Goal: Information Seeking & Learning: Find specific page/section

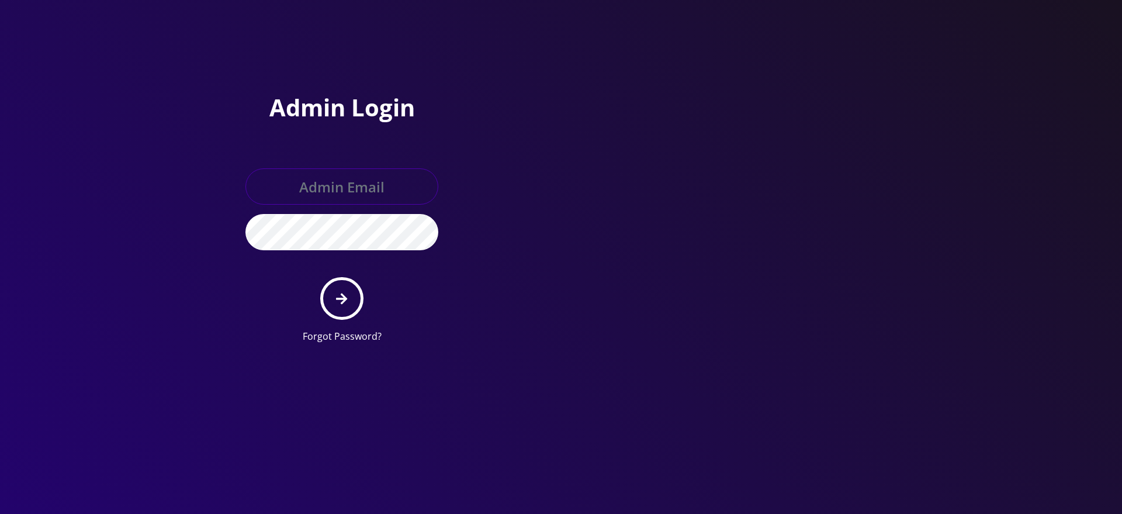
type input "master@britewireless.com"
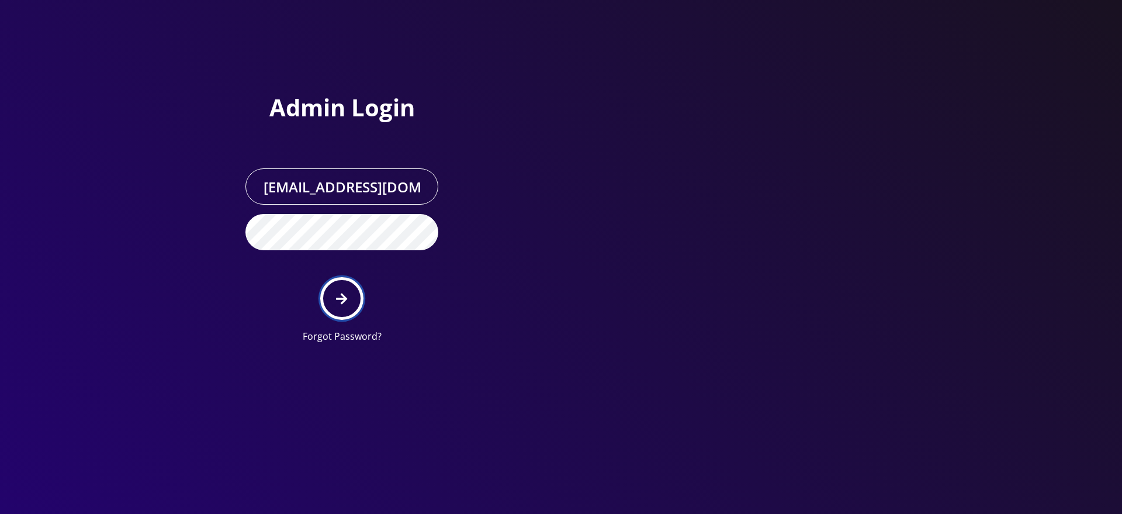
click at [349, 292] on button "submit" at bounding box center [341, 298] width 43 height 43
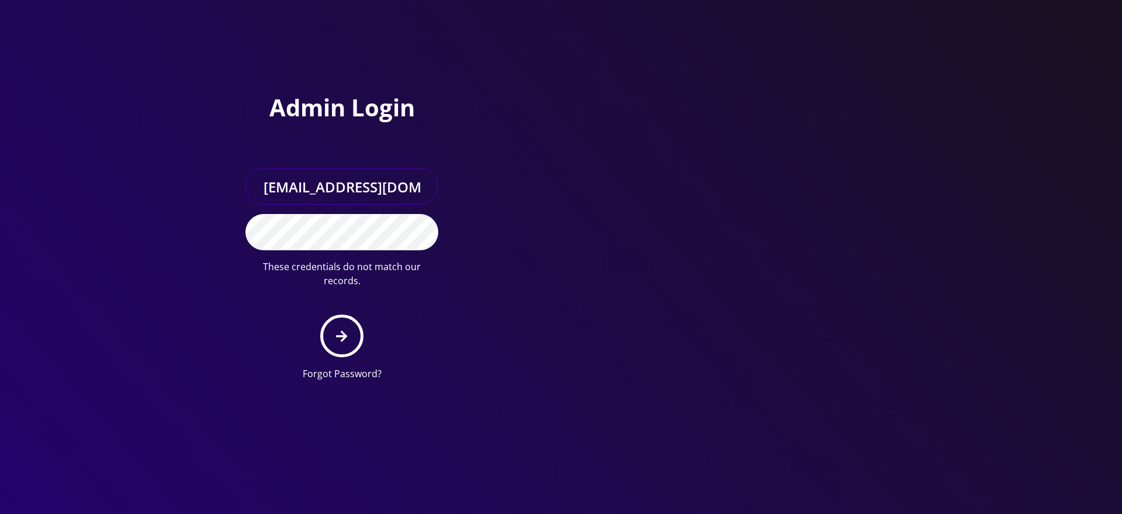
click at [388, 190] on input "master@britewireless.com" at bounding box center [341, 186] width 193 height 36
type input "[PERSON_NAME][EMAIL_ADDRESS][DOMAIN_NAME]"
click at [349, 294] on form "sanaullah@senarios.live These credentials do not match our records. Forgot Pass…" at bounding box center [341, 274] width 193 height 212
click at [345, 314] on button "submit" at bounding box center [341, 335] width 43 height 43
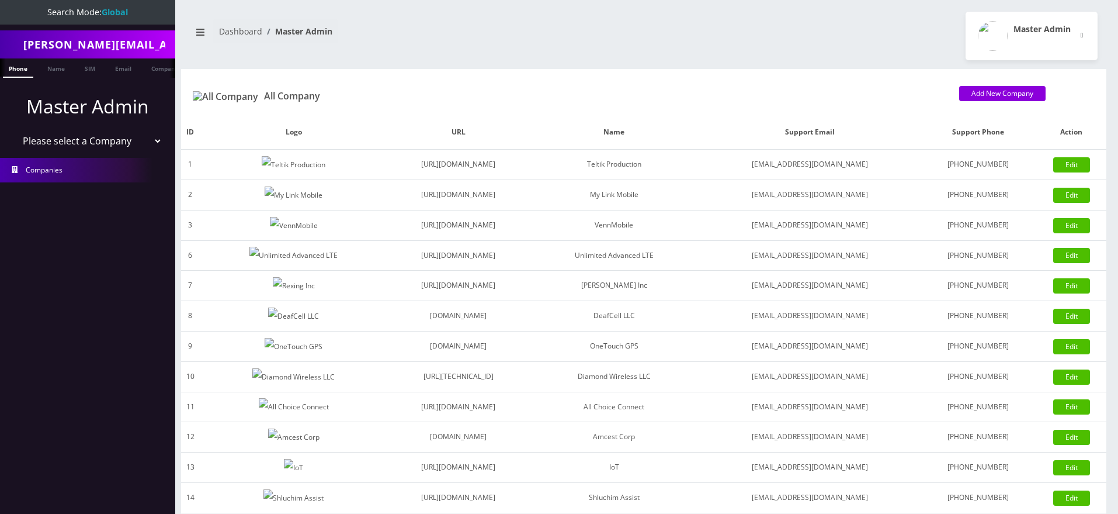
click at [99, 182] on link "Companies" at bounding box center [87, 170] width 175 height 25
select select "1"
click at [13, 130] on select "Please select a Company Teltik Production My Link Mobile VennMobile Unlimited A…" at bounding box center [87, 141] width 149 height 22
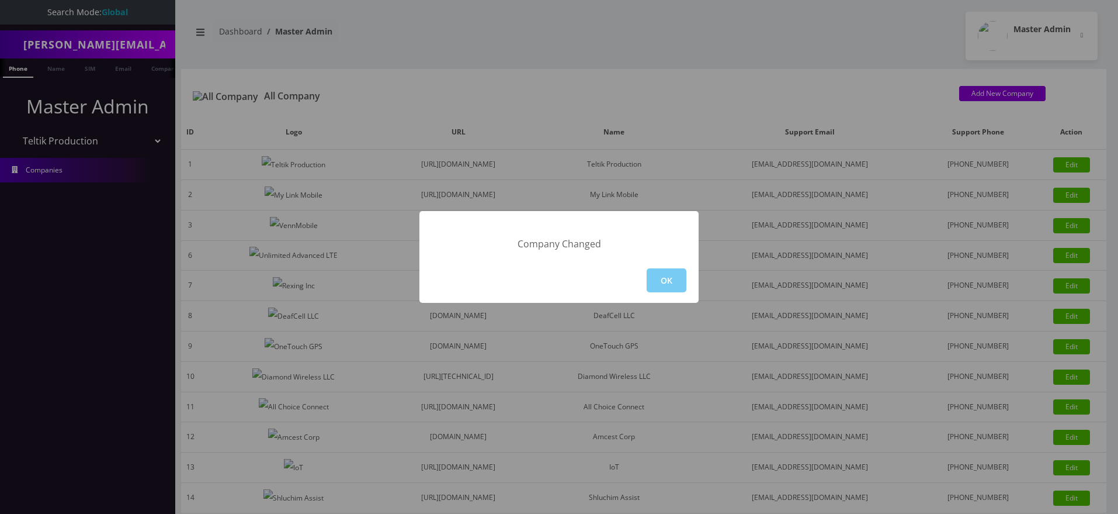
click at [655, 274] on button "OK" at bounding box center [667, 280] width 40 height 24
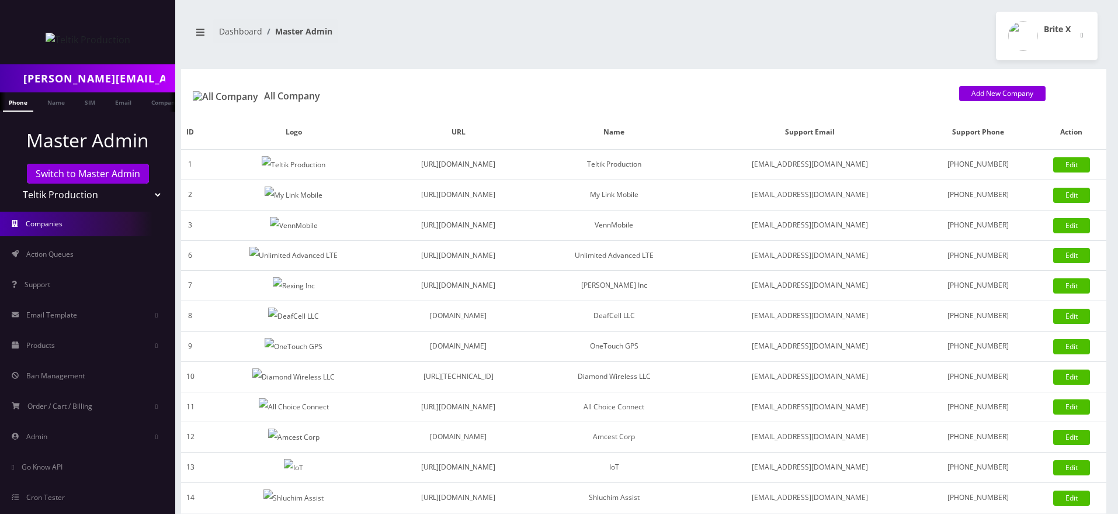
scroll to position [50, 0]
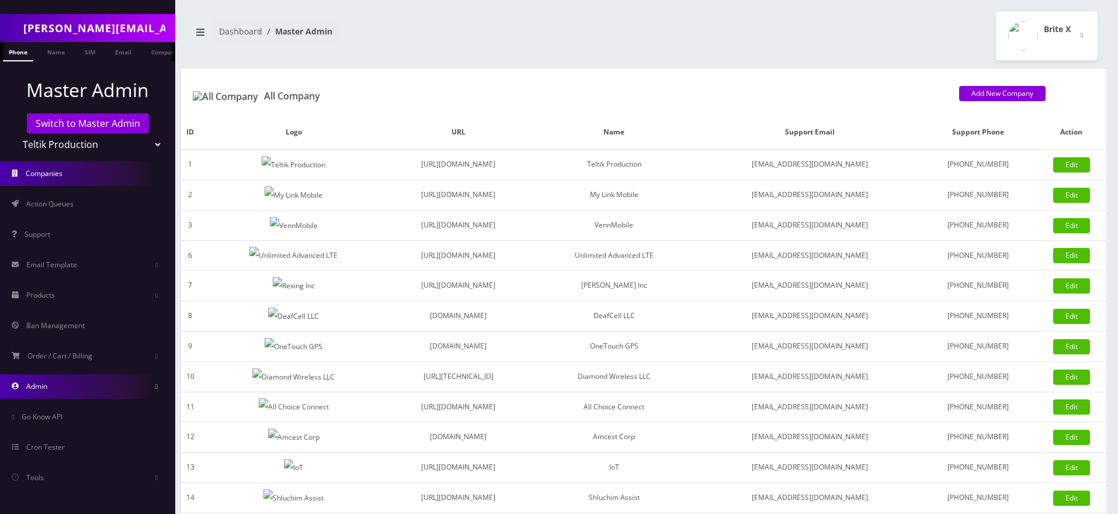
click at [83, 379] on link "Admin" at bounding box center [87, 386] width 175 height 25
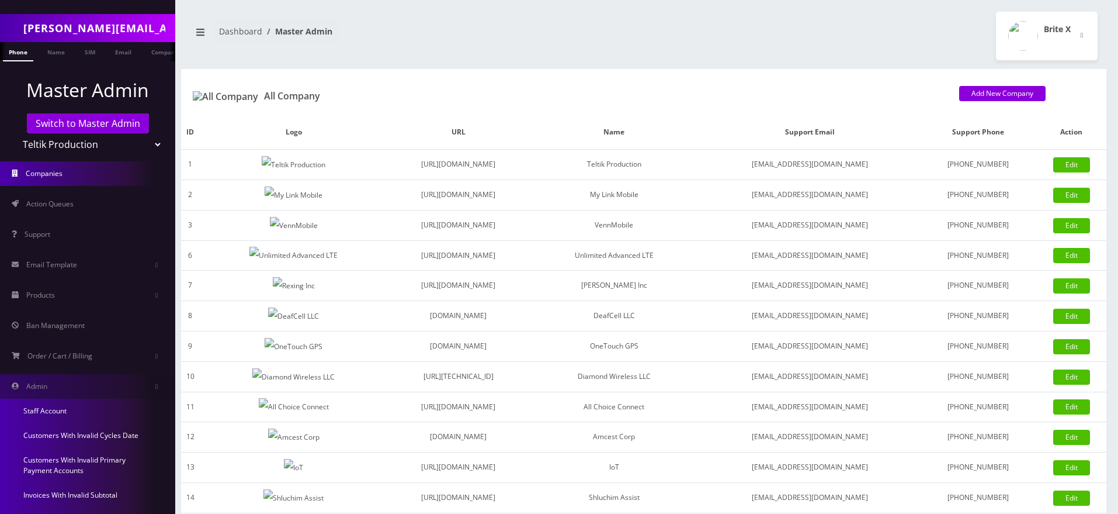
scroll to position [233, 0]
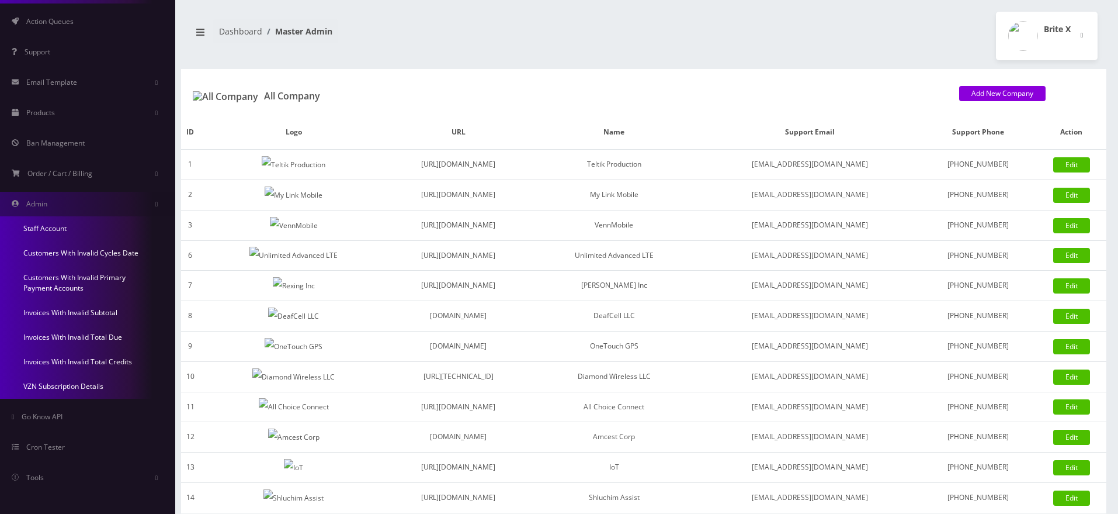
click at [96, 363] on link "Invoices With Invalid Total Credits" at bounding box center [87, 361] width 175 height 25
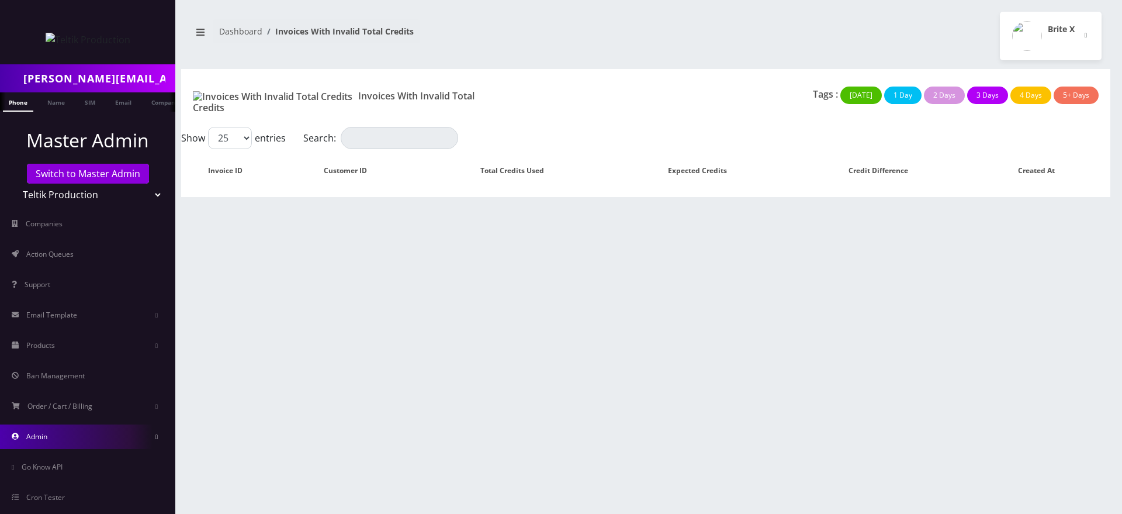
scroll to position [50, 0]
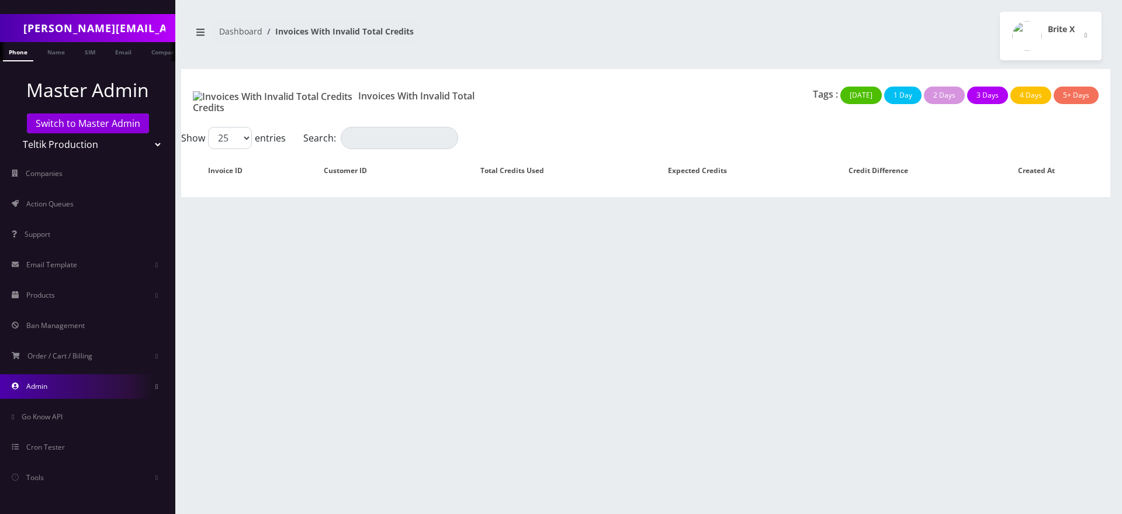
click at [89, 390] on link "Admin" at bounding box center [87, 386] width 175 height 25
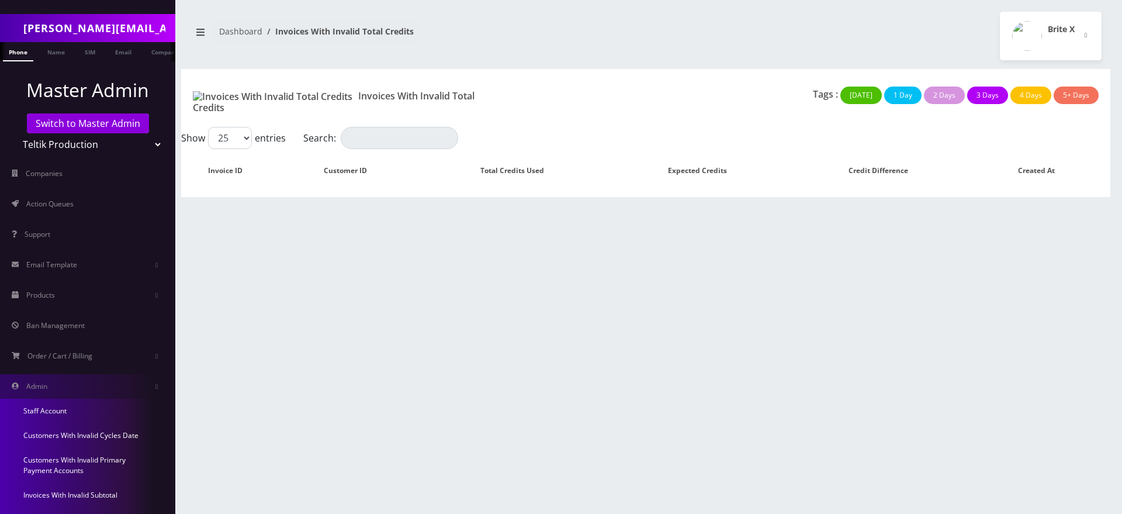
scroll to position [233, 0]
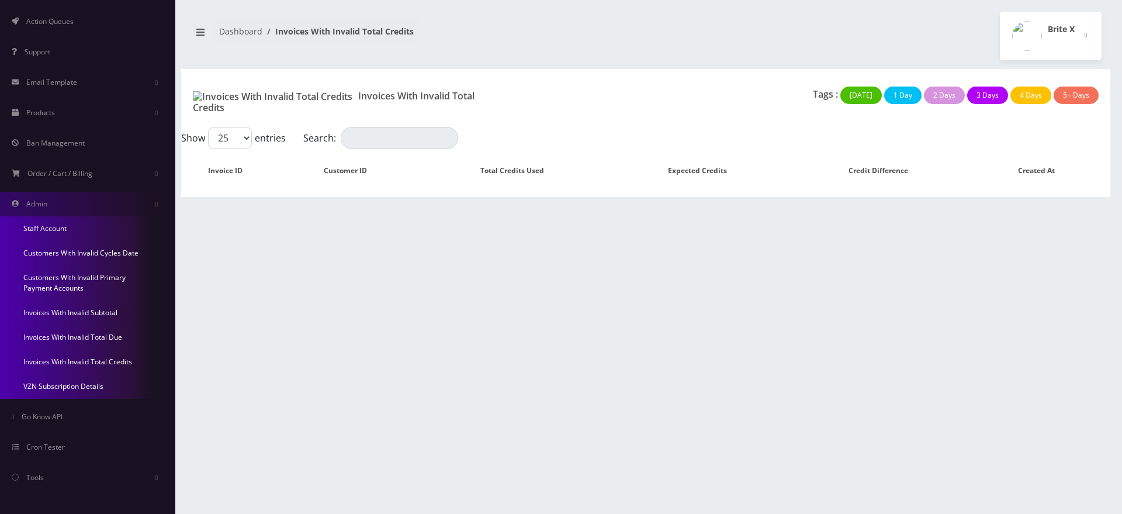
click at [84, 337] on link "Invoices With Invalid Total Due" at bounding box center [87, 337] width 175 height 25
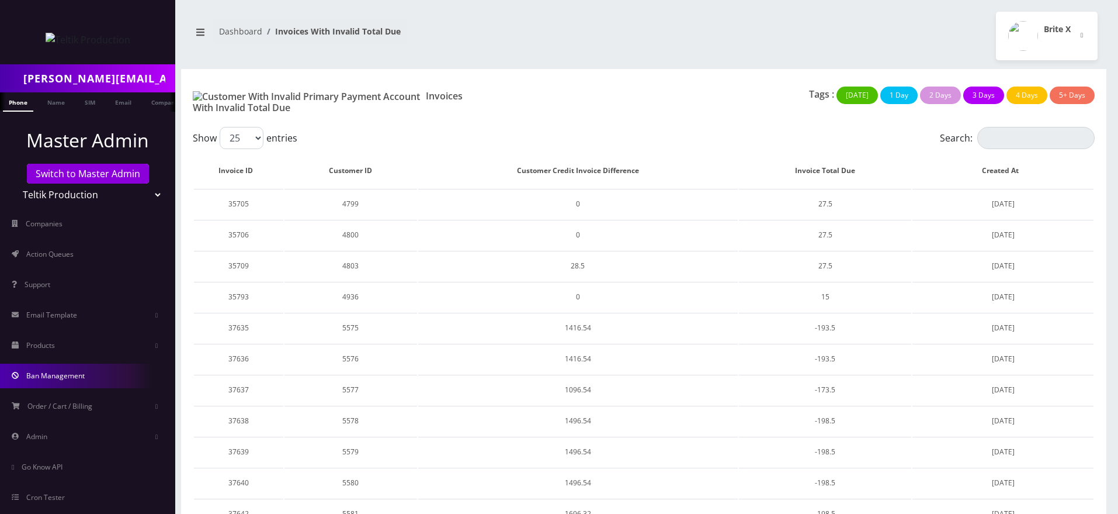
scroll to position [50, 0]
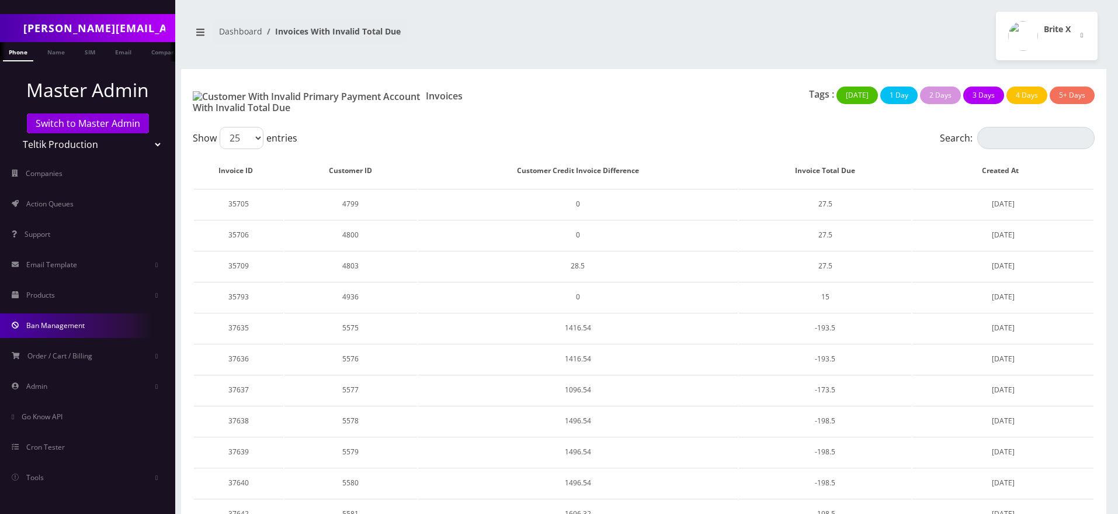
click at [91, 382] on link "Admin" at bounding box center [87, 386] width 175 height 25
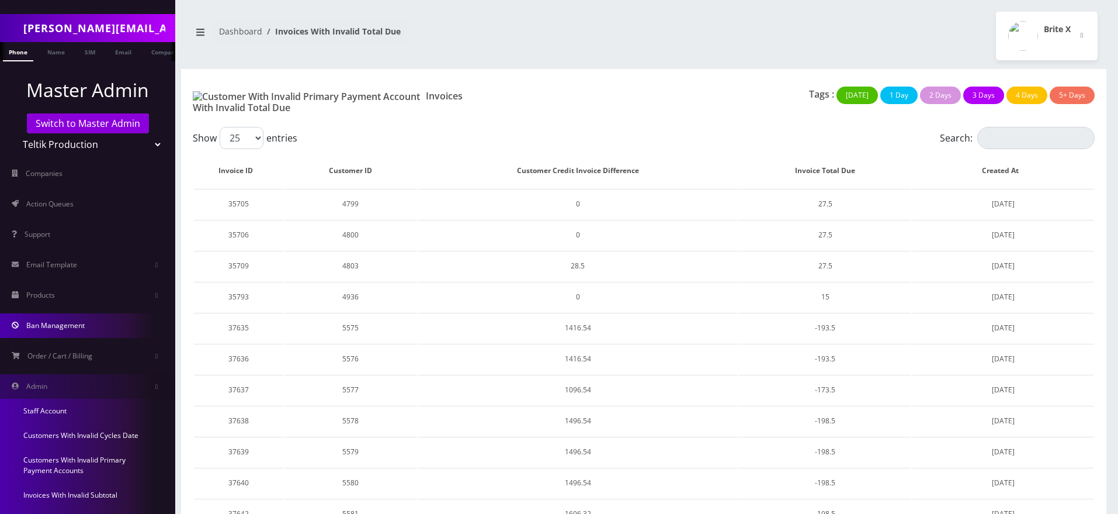
click at [91, 382] on link "Admin" at bounding box center [87, 386] width 175 height 25
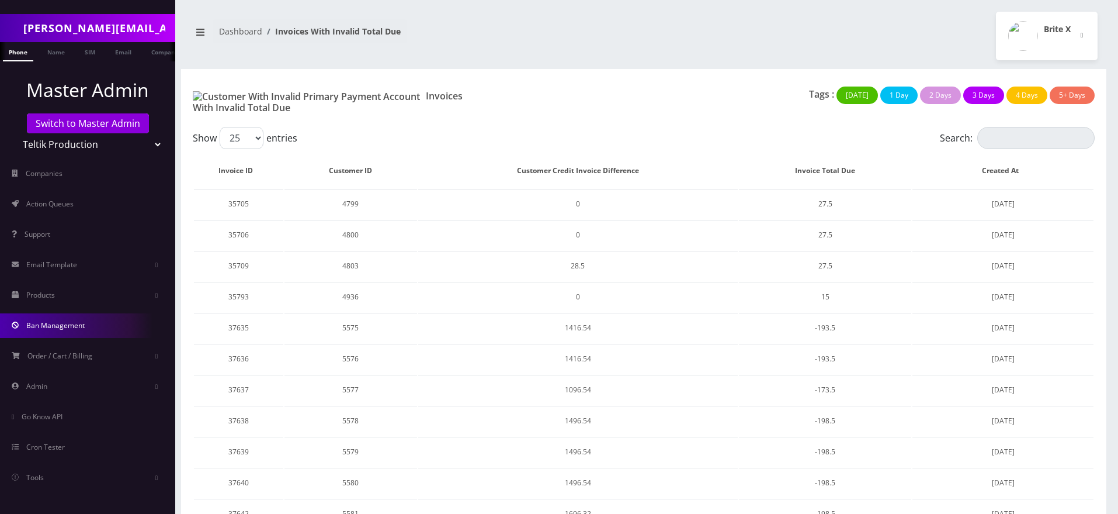
click at [91, 382] on link "Admin" at bounding box center [87, 386] width 175 height 25
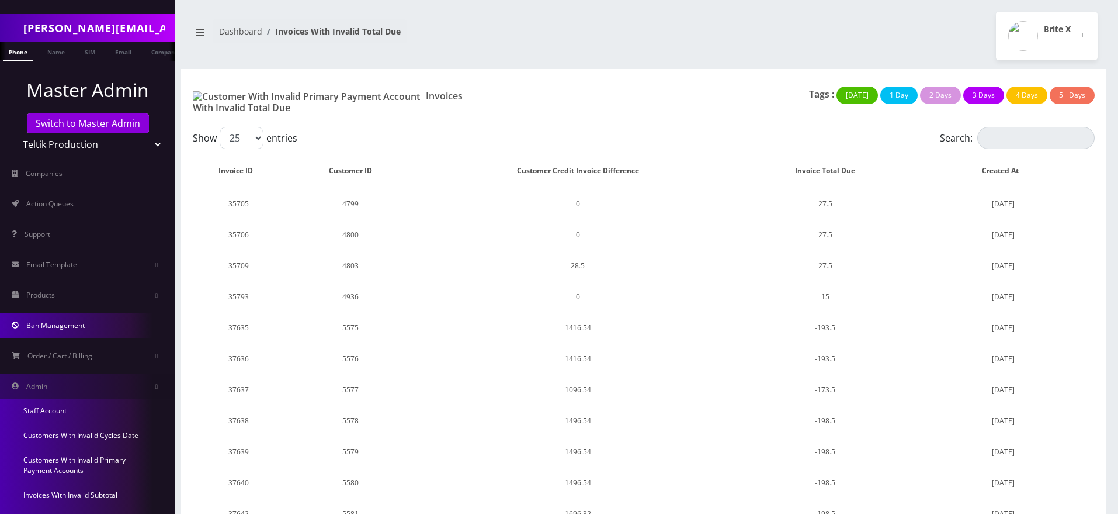
scroll to position [233, 0]
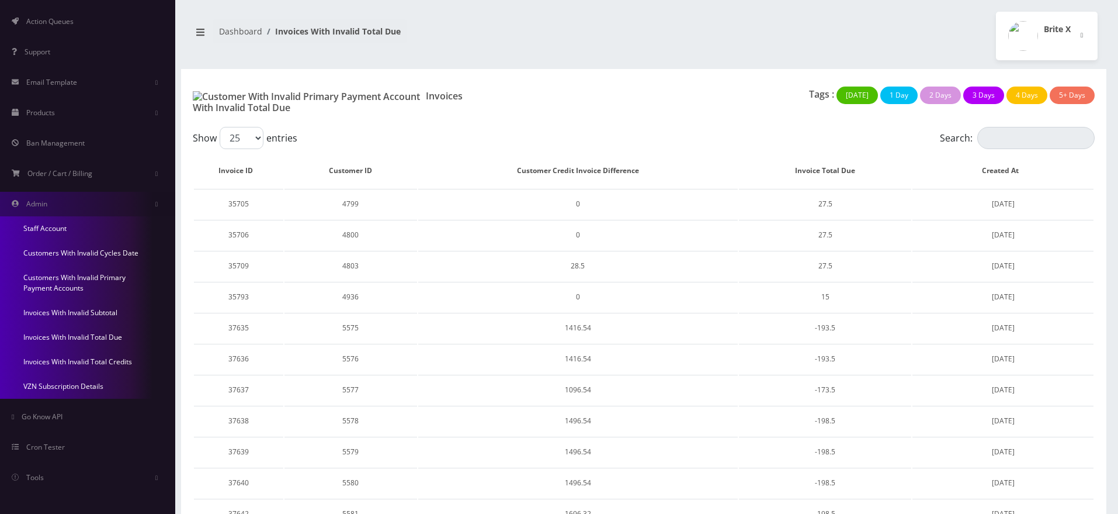
click at [93, 365] on link "Invoices With Invalid Total Credits" at bounding box center [87, 361] width 175 height 25
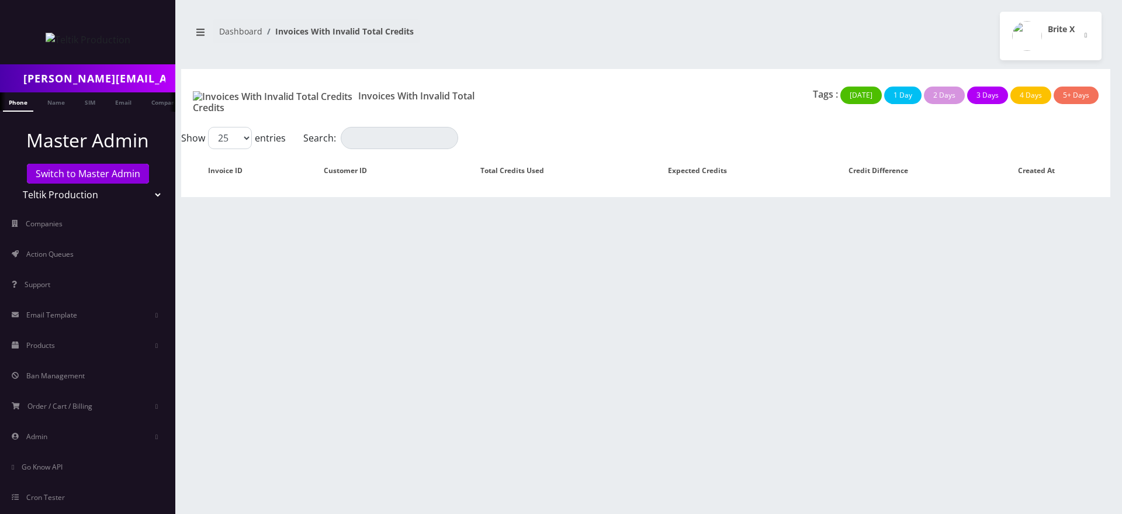
click at [474, 345] on div "[PERSON_NAME][EMAIL_ADDRESS][DOMAIN_NAME] Phone Name SIM Email Company Customer…" at bounding box center [645, 257] width 952 height 514
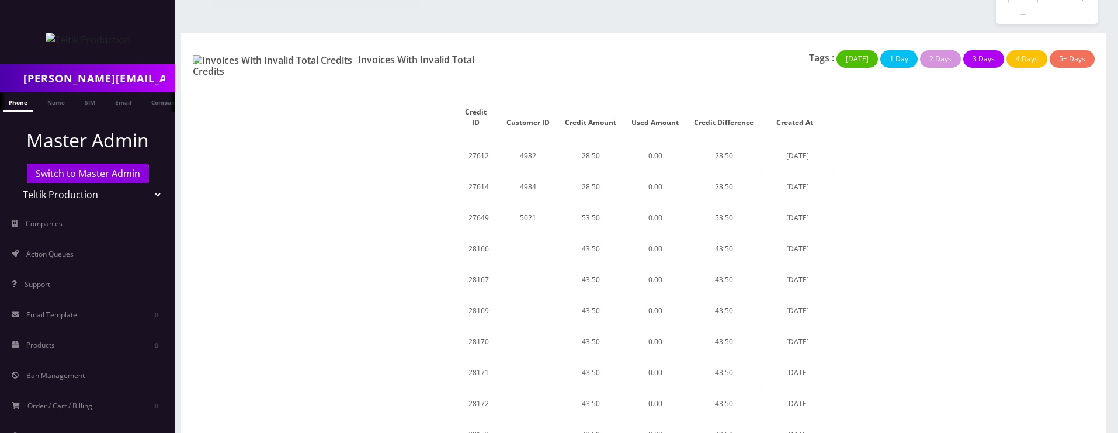
scroll to position [39, 0]
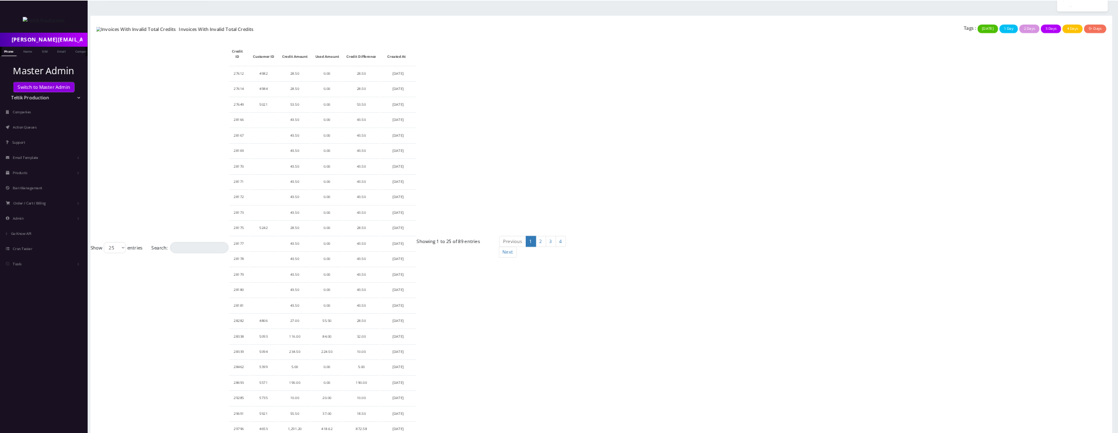
scroll to position [0, 0]
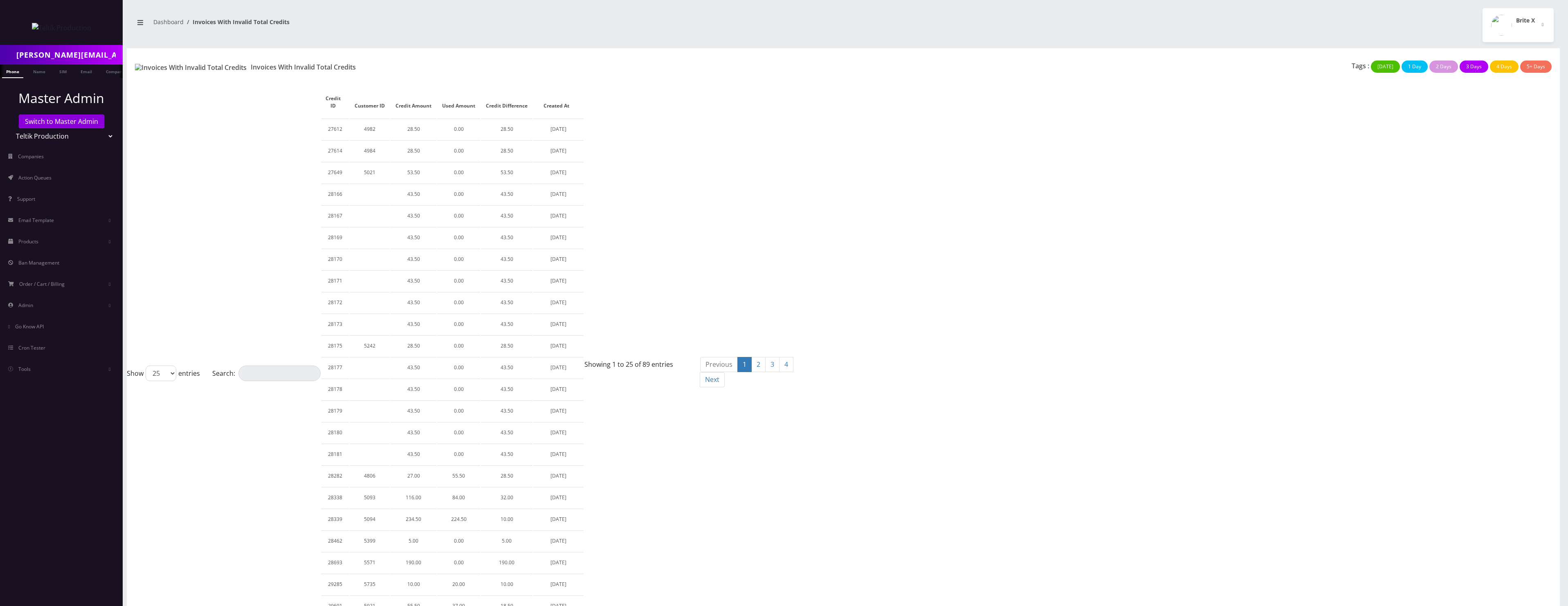
click at [785, 189] on div "Show 25 50 100 250 500 1000 entries Search: Credit ID Customer ID Credit Amount…" at bounding box center [843, 373] width 1433 height 579
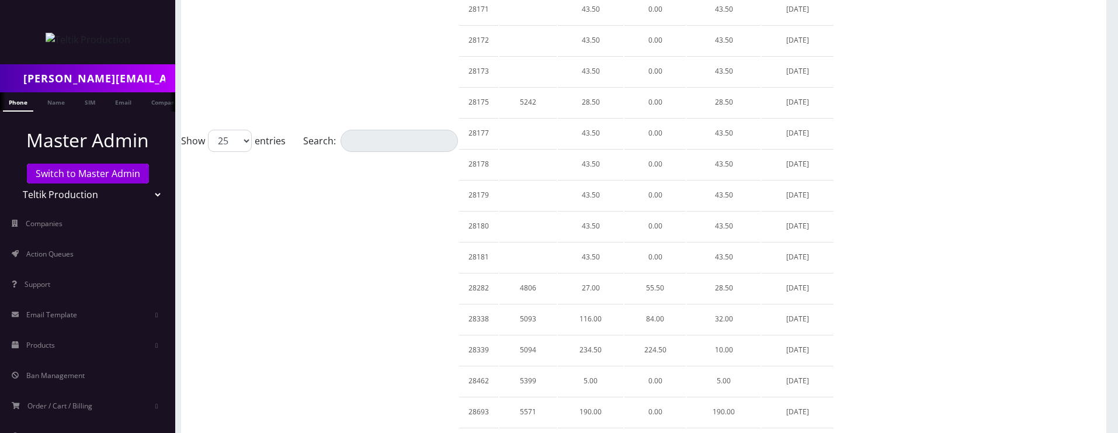
scroll to position [397, 0]
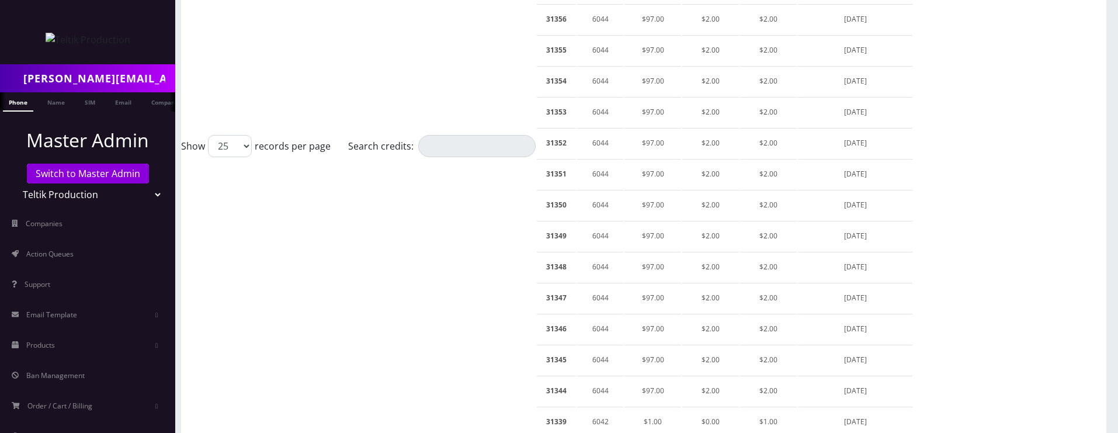
scroll to position [384, 0]
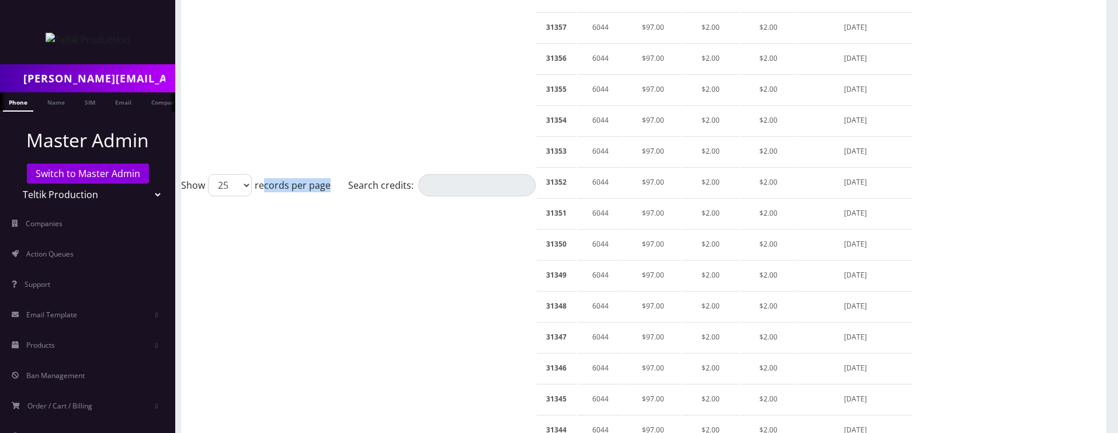
drag, startPoint x: 257, startPoint y: 185, endPoint x: 325, endPoint y: 188, distance: 68.4
click at [325, 188] on label "Show 25 50 100 250 500 1000 records per page" at bounding box center [256, 185] width 150 height 22
copy label "ecords per pag"
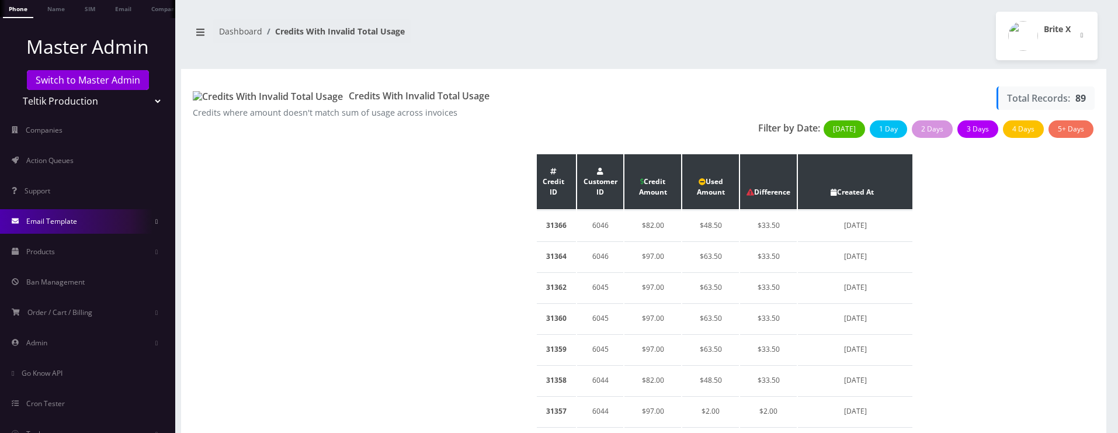
scroll to position [131, 0]
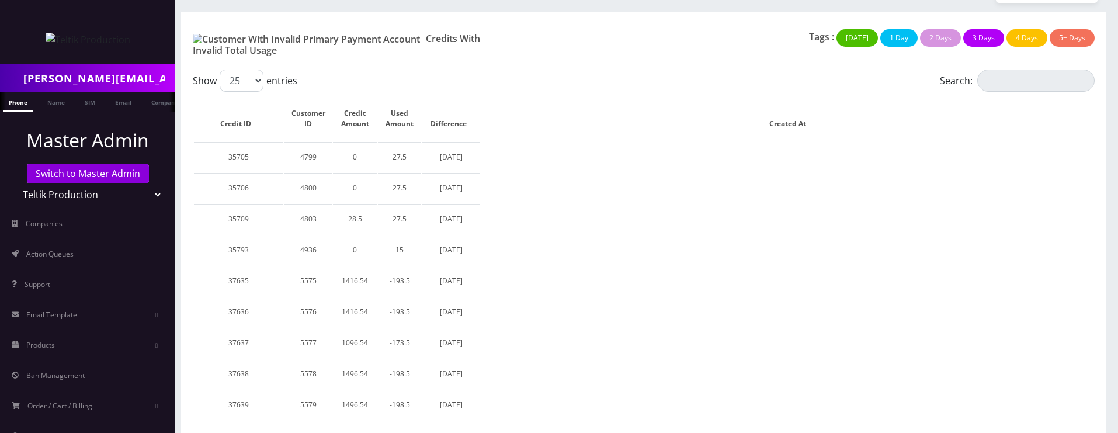
scroll to position [54, 0]
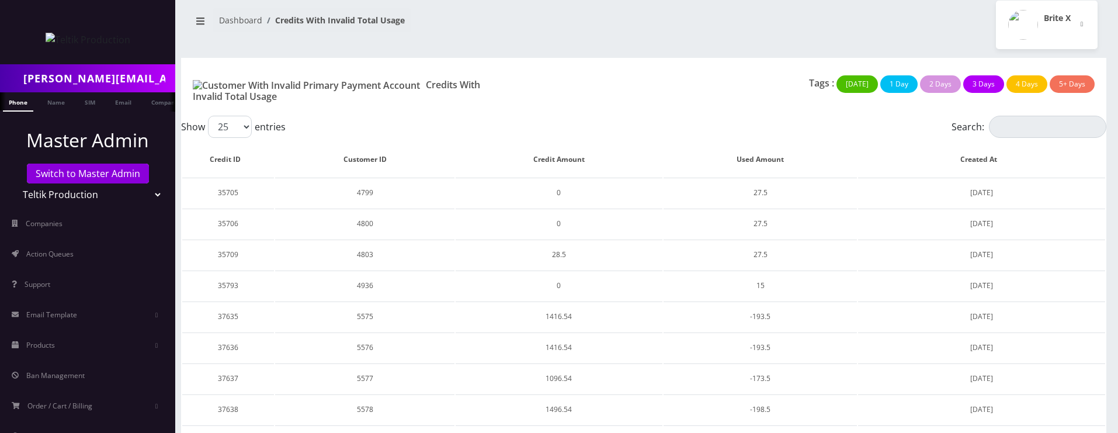
scroll to position [2, 0]
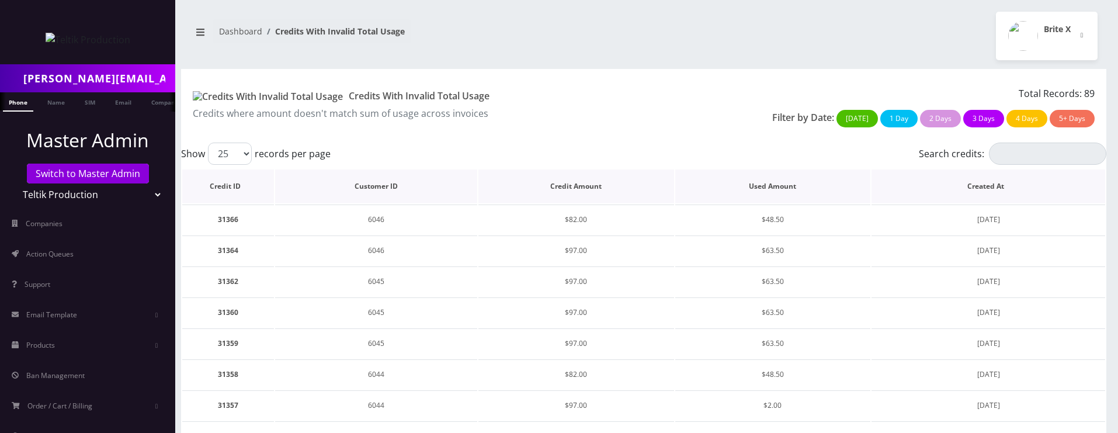
click at [265, 191] on th "Credit ID" at bounding box center [228, 186] width 92 height 34
click at [268, 181] on th "Credit ID" at bounding box center [228, 186] width 92 height 34
click at [388, 179] on th "Customer ID" at bounding box center [376, 186] width 202 height 34
click at [553, 182] on th "Credit Amount" at bounding box center [577, 186] width 196 height 34
click at [783, 177] on th "Used Amount" at bounding box center [773, 186] width 196 height 34
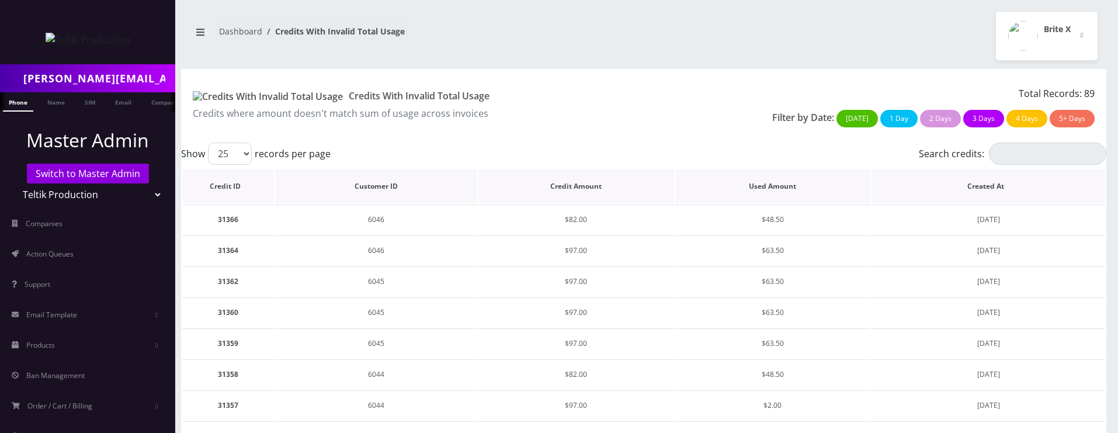
click at [786, 185] on th "Used Amount" at bounding box center [773, 186] width 196 height 34
click at [979, 184] on th "Created At" at bounding box center [989, 186] width 234 height 34
click at [982, 185] on th "Created At" at bounding box center [989, 186] width 234 height 34
click at [234, 184] on th "Credit ID" at bounding box center [228, 186] width 92 height 34
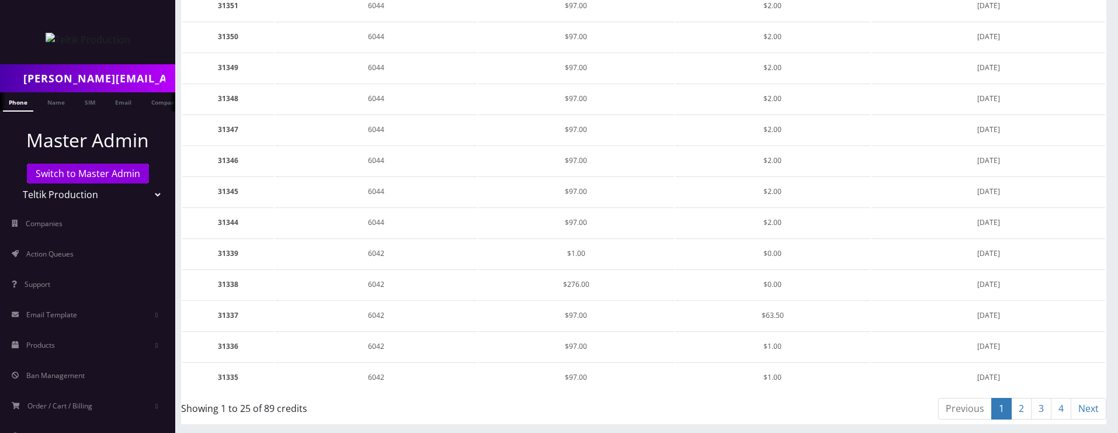
click at [1071, 406] on link "Next" at bounding box center [1089, 409] width 36 height 22
click at [1055, 404] on link "4" at bounding box center [1061, 409] width 20 height 22
click at [1094, 415] on link "Next" at bounding box center [1089, 409] width 36 height 22
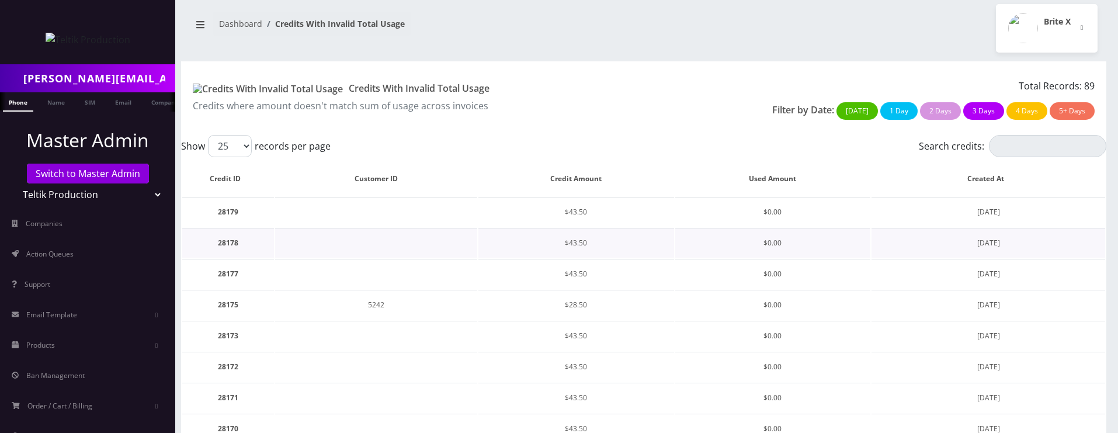
scroll to position [0, 0]
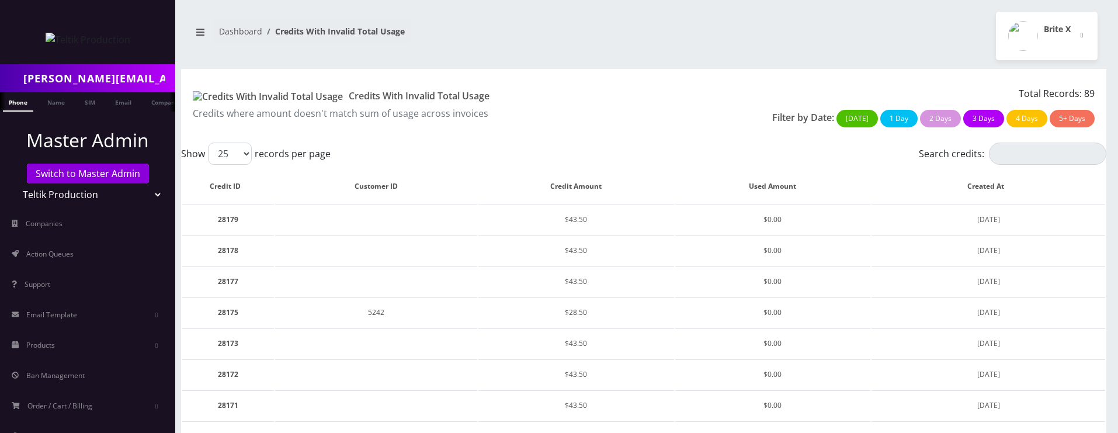
click at [195, 154] on label "Show 25 50 100 250 500 1000 records per page" at bounding box center [256, 154] width 150 height 22
click at [208, 154] on select "25 50 100 250 500 1000" at bounding box center [230, 154] width 44 height 22
click at [195, 154] on label "Show 25 50 100 250 500 1000 records per page" at bounding box center [256, 154] width 150 height 22
click at [208, 154] on select "25 50 100 250 500 1000" at bounding box center [230, 154] width 44 height 22
copy label "Show"
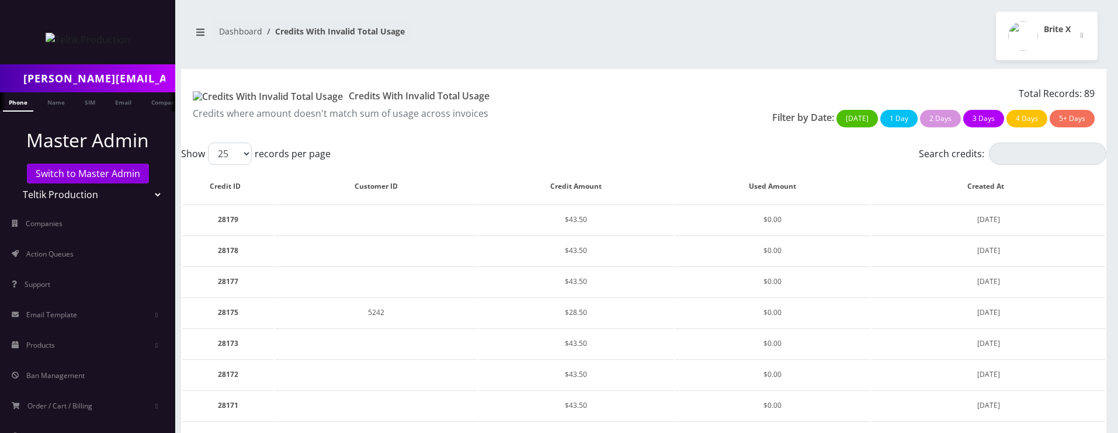
click at [418, 147] on div "Show 25 50 100 250 500 1000 records per page" at bounding box center [412, 154] width 463 height 22
click at [458, 143] on div "Show 25 50 100 250 500 1000 records per page" at bounding box center [412, 154] width 463 height 22
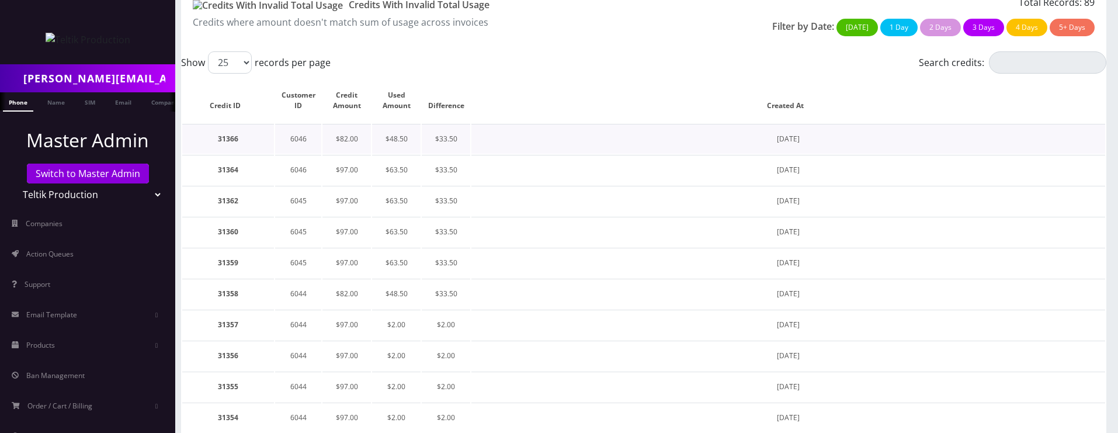
scroll to position [33, 0]
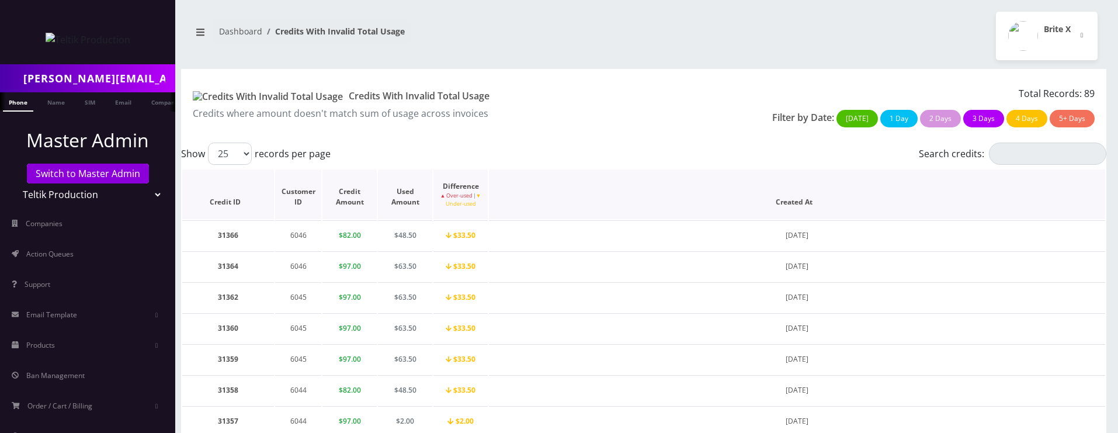
drag, startPoint x: 771, startPoint y: 200, endPoint x: 820, endPoint y: 206, distance: 49.4
click at [820, 206] on th "Created At" at bounding box center [797, 194] width 616 height 50
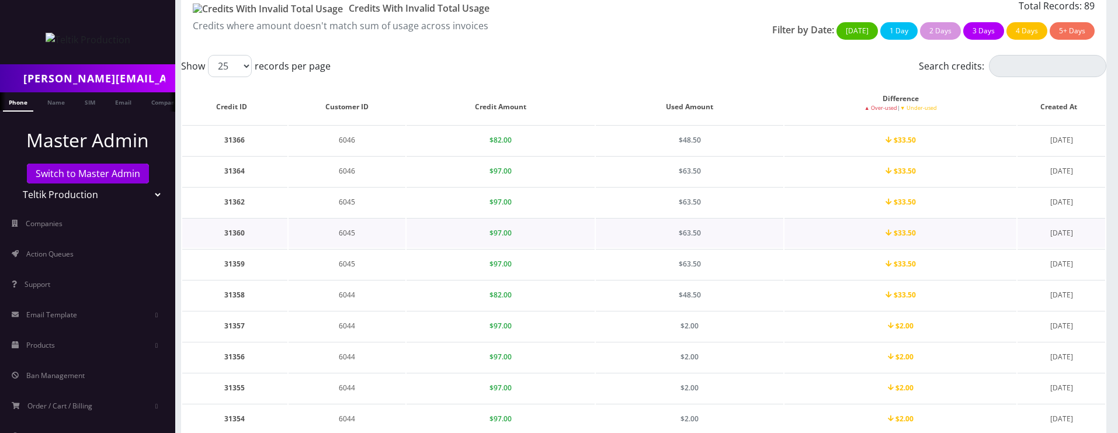
scroll to position [3, 0]
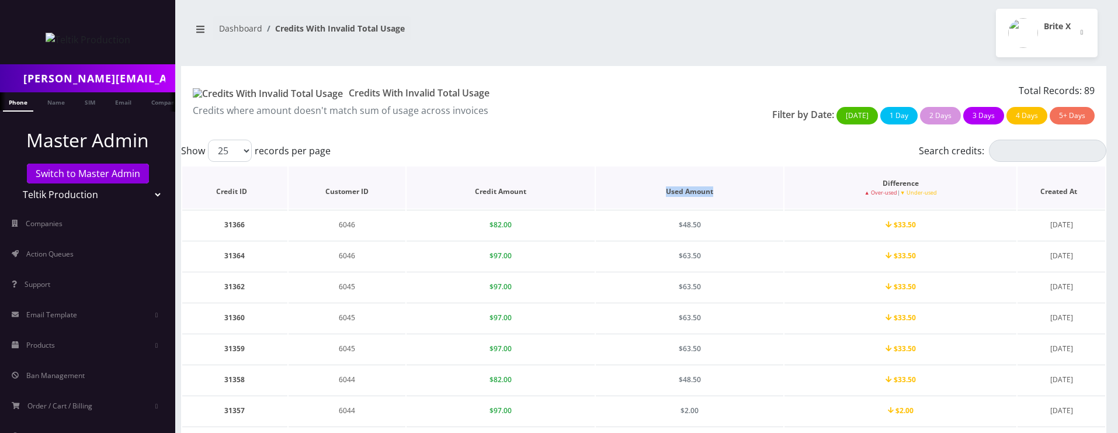
drag, startPoint x: 666, startPoint y: 192, endPoint x: 718, endPoint y: 192, distance: 51.4
click at [718, 192] on th "Used Amount" at bounding box center [690, 188] width 188 height 42
copy th "Used Amount"
click at [646, 138] on div "Credits With Invalid Total Usage Credits where amount doesn't match sum of usag…" at bounding box center [644, 103] width 926 height 74
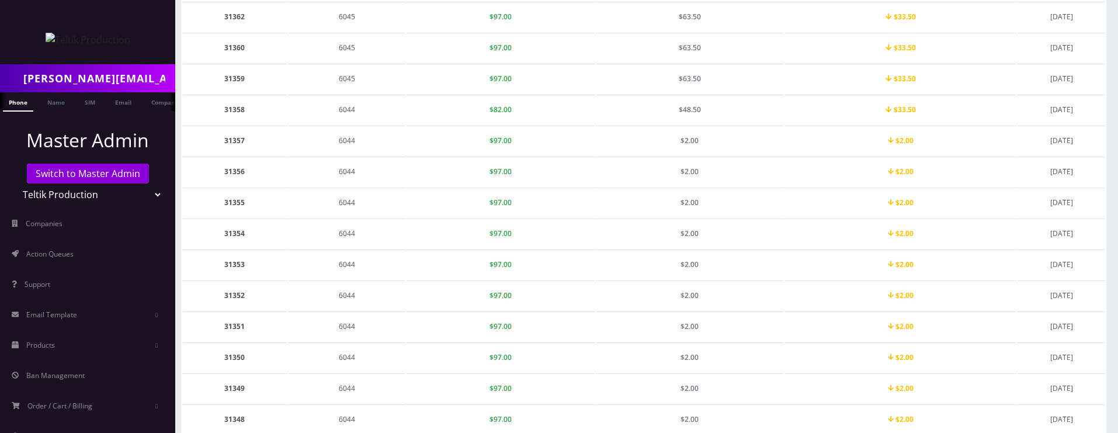
scroll to position [0, 0]
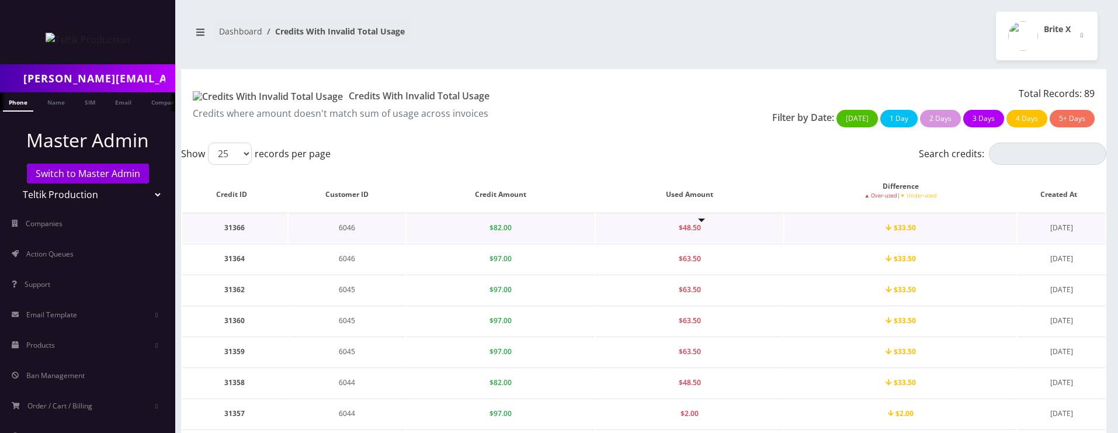
click at [691, 230] on span "$48.50" at bounding box center [690, 228] width 22 height 10
click at [701, 228] on span "$48.50" at bounding box center [690, 228] width 22 height 10
click at [695, 229] on span "$48.50" at bounding box center [690, 228] width 22 height 10
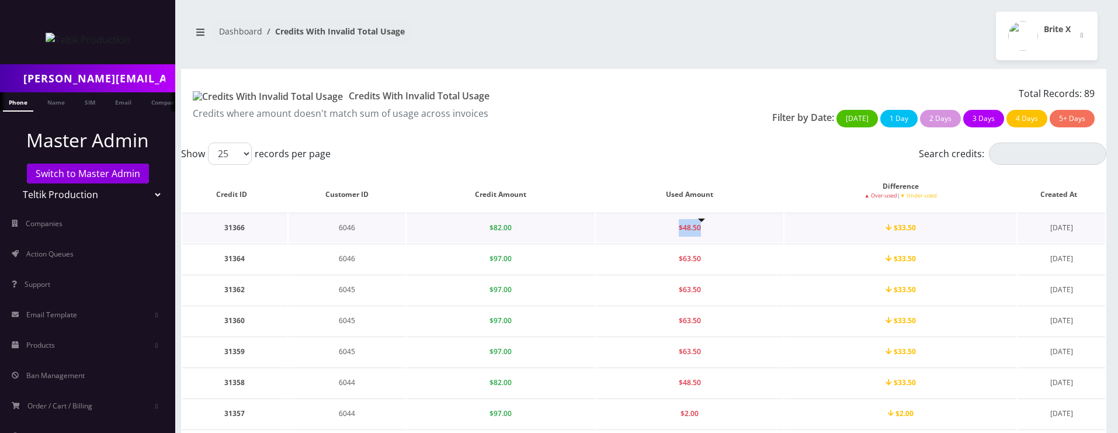
click at [695, 229] on span "$48.50" at bounding box center [690, 228] width 22 height 10
click at [689, 231] on span "$48.50" at bounding box center [690, 228] width 22 height 10
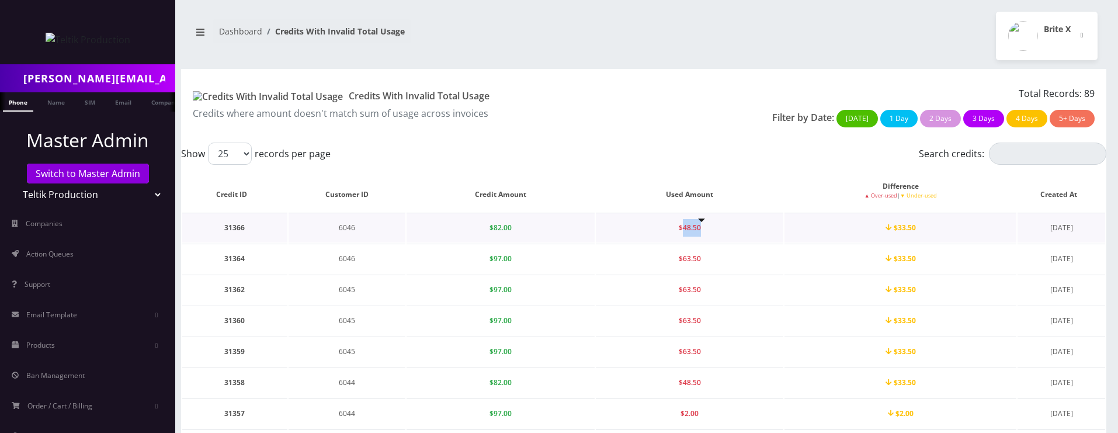
click at [689, 231] on span "$48.50" at bounding box center [690, 228] width 22 height 10
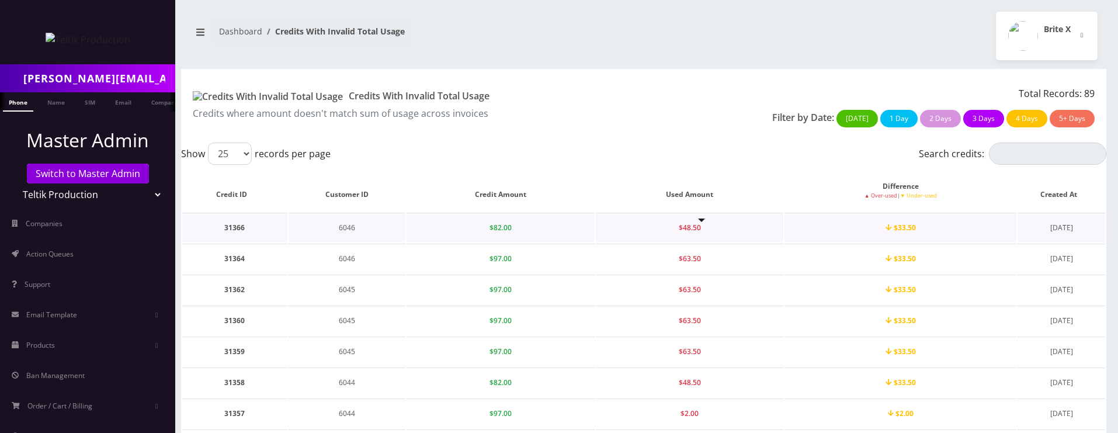
click at [690, 232] on span "$48.50" at bounding box center [690, 228] width 22 height 10
click at [700, 227] on span "$48.50" at bounding box center [690, 228] width 22 height 10
click at [701, 227] on td "$48.50" at bounding box center [690, 228] width 188 height 30
click at [694, 231] on span "$48.50" at bounding box center [690, 228] width 22 height 10
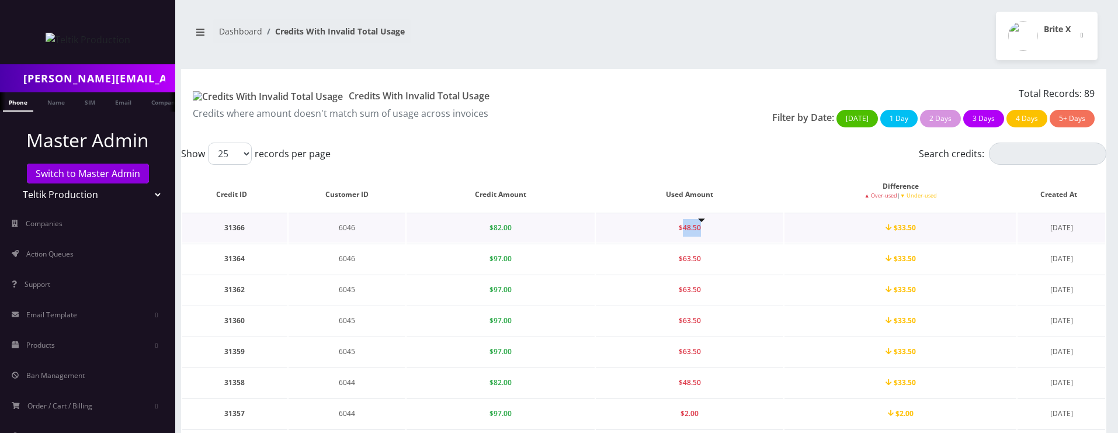
click at [694, 231] on span "$48.50" at bounding box center [690, 228] width 22 height 10
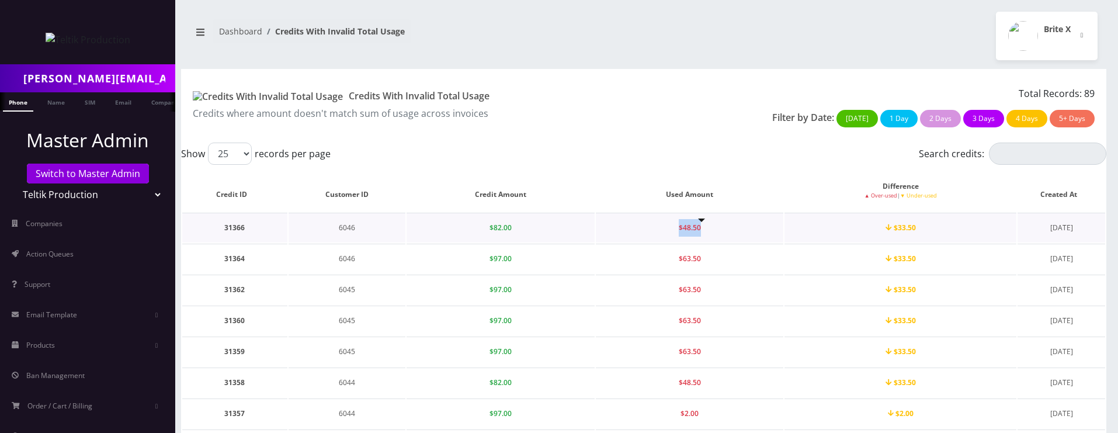
click at [694, 231] on span "$48.50" at bounding box center [690, 228] width 22 height 10
click at [692, 231] on span "$48.50" at bounding box center [690, 228] width 22 height 10
click at [698, 230] on span "$48.50" at bounding box center [690, 228] width 22 height 10
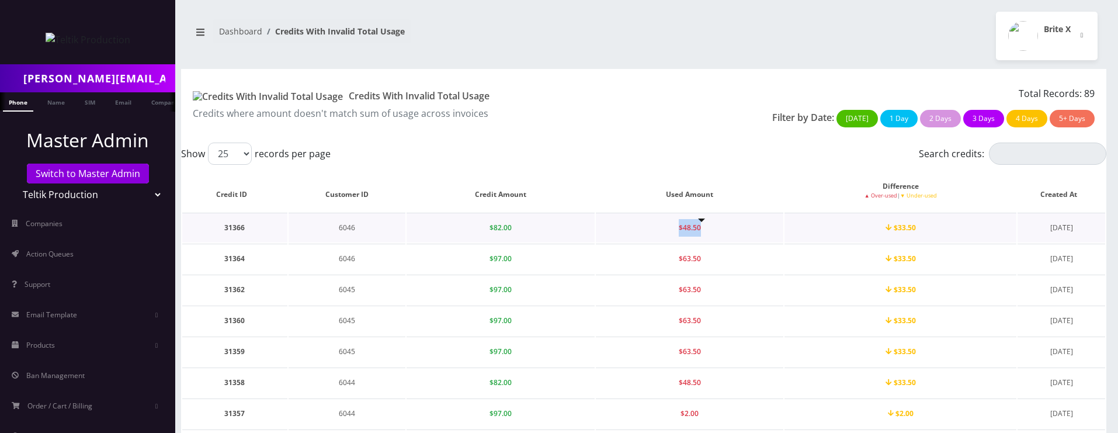
click at [698, 230] on span "$48.50" at bounding box center [690, 228] width 22 height 10
click at [689, 292] on span "$63.50" at bounding box center [690, 290] width 22 height 10
click at [691, 233] on td "$48.50" at bounding box center [690, 228] width 188 height 30
click at [68, 242] on link "Action Queues" at bounding box center [87, 254] width 175 height 25
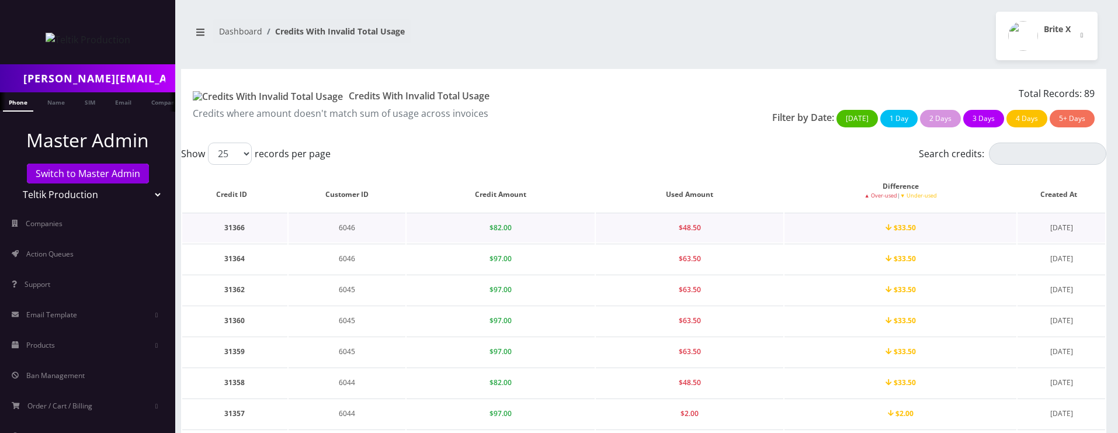
click at [689, 234] on td "$48.50" at bounding box center [690, 228] width 188 height 30
click at [693, 228] on span "$48.50" at bounding box center [690, 228] width 22 height 10
click at [694, 233] on td "$48.50" at bounding box center [690, 228] width 188 height 30
click at [692, 231] on span "$48.50" at bounding box center [690, 228] width 22 height 10
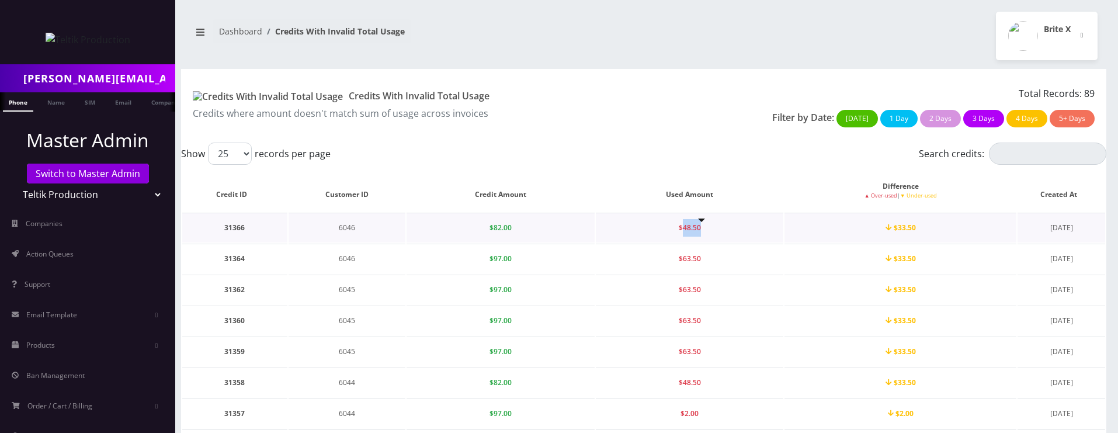
click at [692, 231] on span "$48.50" at bounding box center [690, 228] width 22 height 10
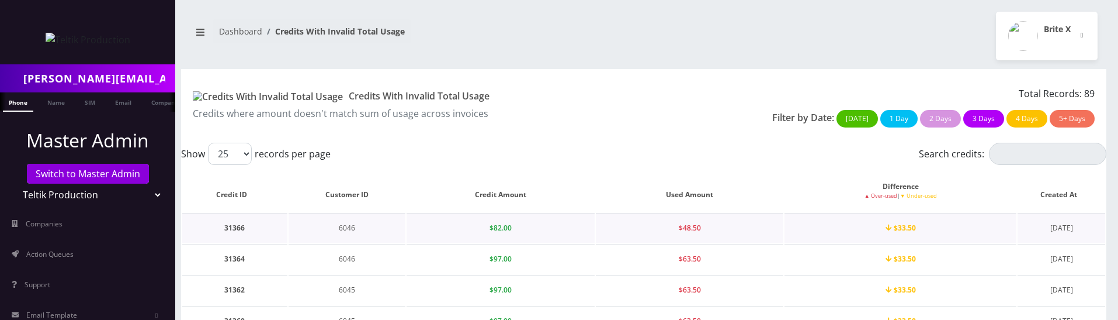
click at [701, 219] on td "$48.50" at bounding box center [690, 228] width 188 height 30
click at [691, 228] on span "$48.50" at bounding box center [690, 228] width 22 height 10
drag, startPoint x: 206, startPoint y: 93, endPoint x: 350, endPoint y: 96, distance: 143.8
click at [350, 96] on h1 "Credits With Invalid Total Usage" at bounding box center [414, 97] width 442 height 12
drag, startPoint x: 350, startPoint y: 96, endPoint x: 209, endPoint y: 99, distance: 140.9
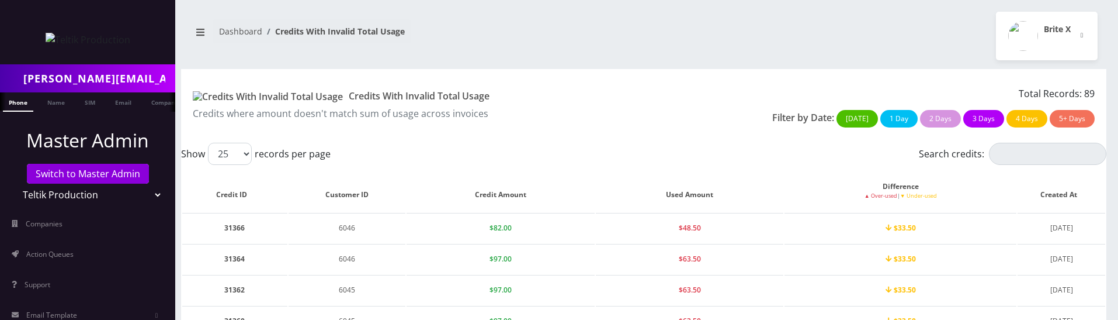
click at [209, 99] on h1 "Credits With Invalid Total Usage" at bounding box center [414, 97] width 442 height 12
copy h1 "Credits With Invalid Total Usage"
